Goal: Task Accomplishment & Management: Manage account settings

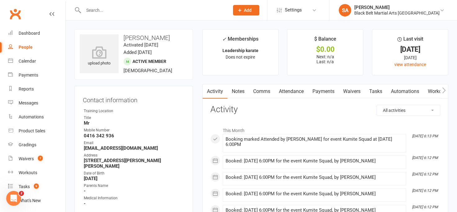
click at [95, 10] on input "text" at bounding box center [153, 10] width 143 height 9
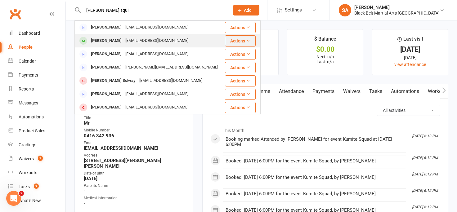
type input "[PERSON_NAME] squi"
click at [108, 42] on div "[PERSON_NAME]" at bounding box center [106, 40] width 34 height 9
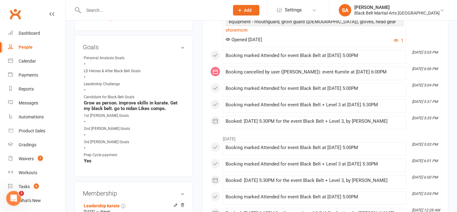
scroll to position [254, 0]
click at [174, 44] on link "edit" at bounding box center [173, 46] width 7 height 5
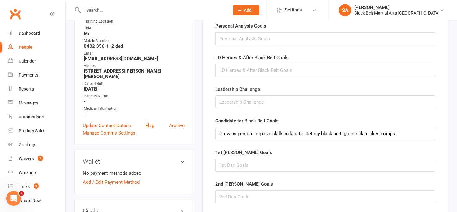
scroll to position [89, 0]
click at [229, 165] on input "text" at bounding box center [325, 165] width 220 height 13
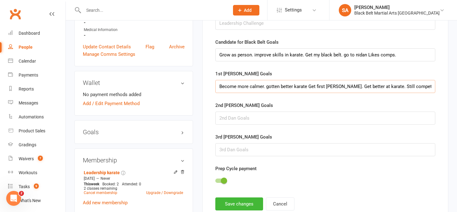
scroll to position [172, 0]
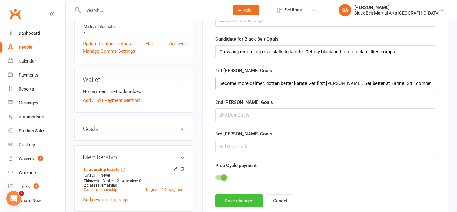
type input "Become more calmer. gotten better karate Get first [PERSON_NAME]. Get better at…"
click at [237, 203] on button "Save changes" at bounding box center [239, 201] width 48 height 13
